Goal: Task Accomplishment & Management: Manage account settings

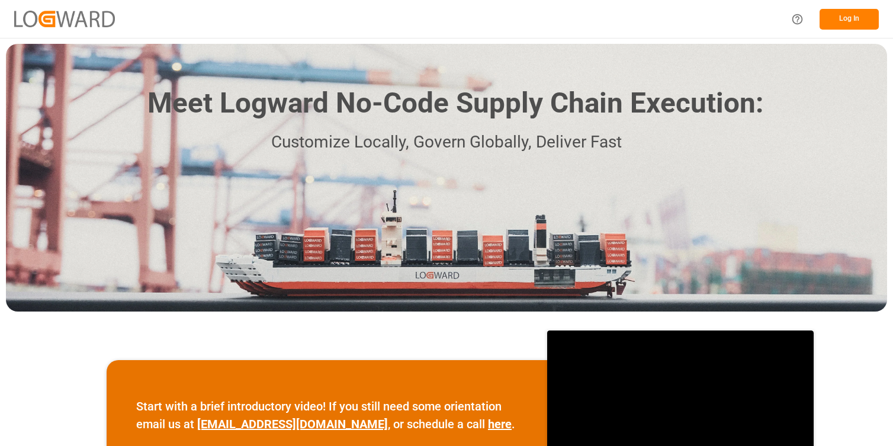
click at [790, 173] on div "Meet Logward No-Code Supply Chain Execution: Customize Locally, Govern Globally…" at bounding box center [446, 178] width 881 height 268
click at [838, 17] on button "Log In" at bounding box center [848, 19] width 59 height 21
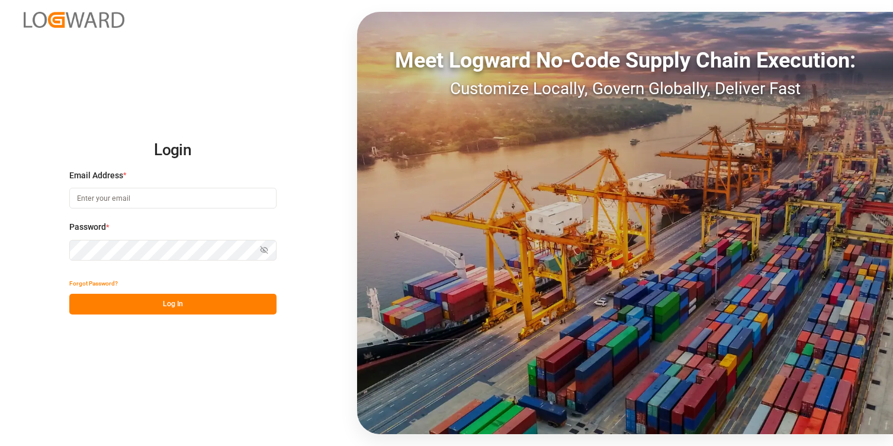
type input "[PERSON_NAME][EMAIL_ADDRESS][DOMAIN_NAME]"
click at [175, 307] on button "Log In" at bounding box center [172, 304] width 207 height 21
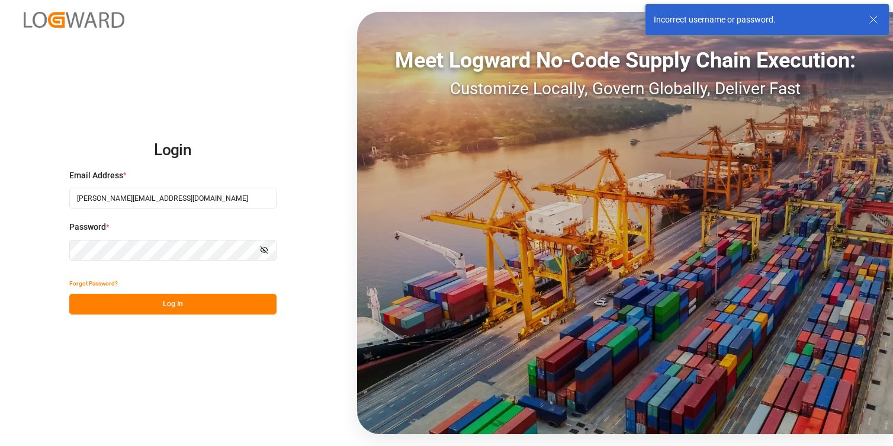
click at [882, 19] on div "Incorrect username or password." at bounding box center [766, 19] width 243 height 31
click at [876, 19] on icon at bounding box center [873, 19] width 14 height 14
